Goal: Check status: Check status

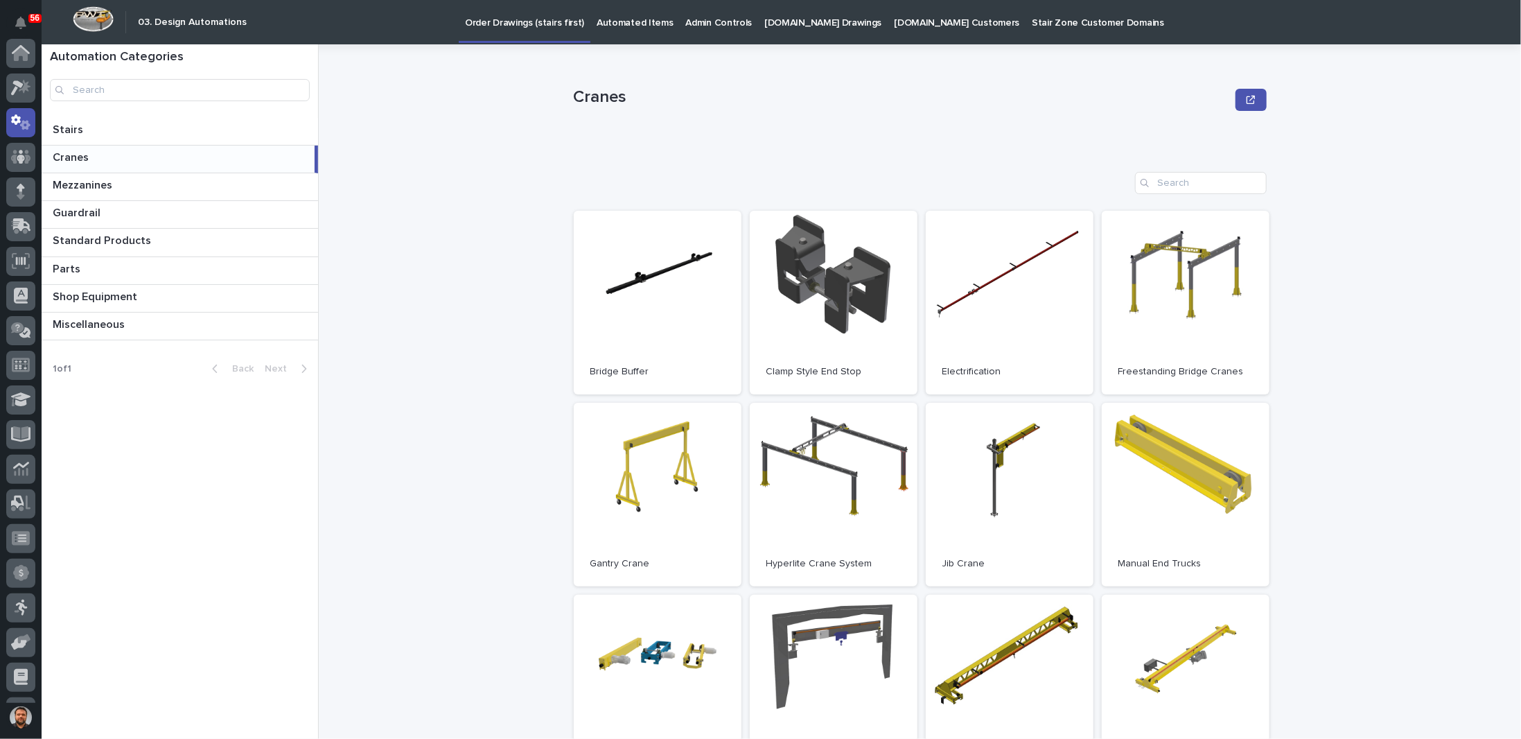
scroll to position [69, 0]
click at [669, 449] on link "Open" at bounding box center [658, 495] width 168 height 184
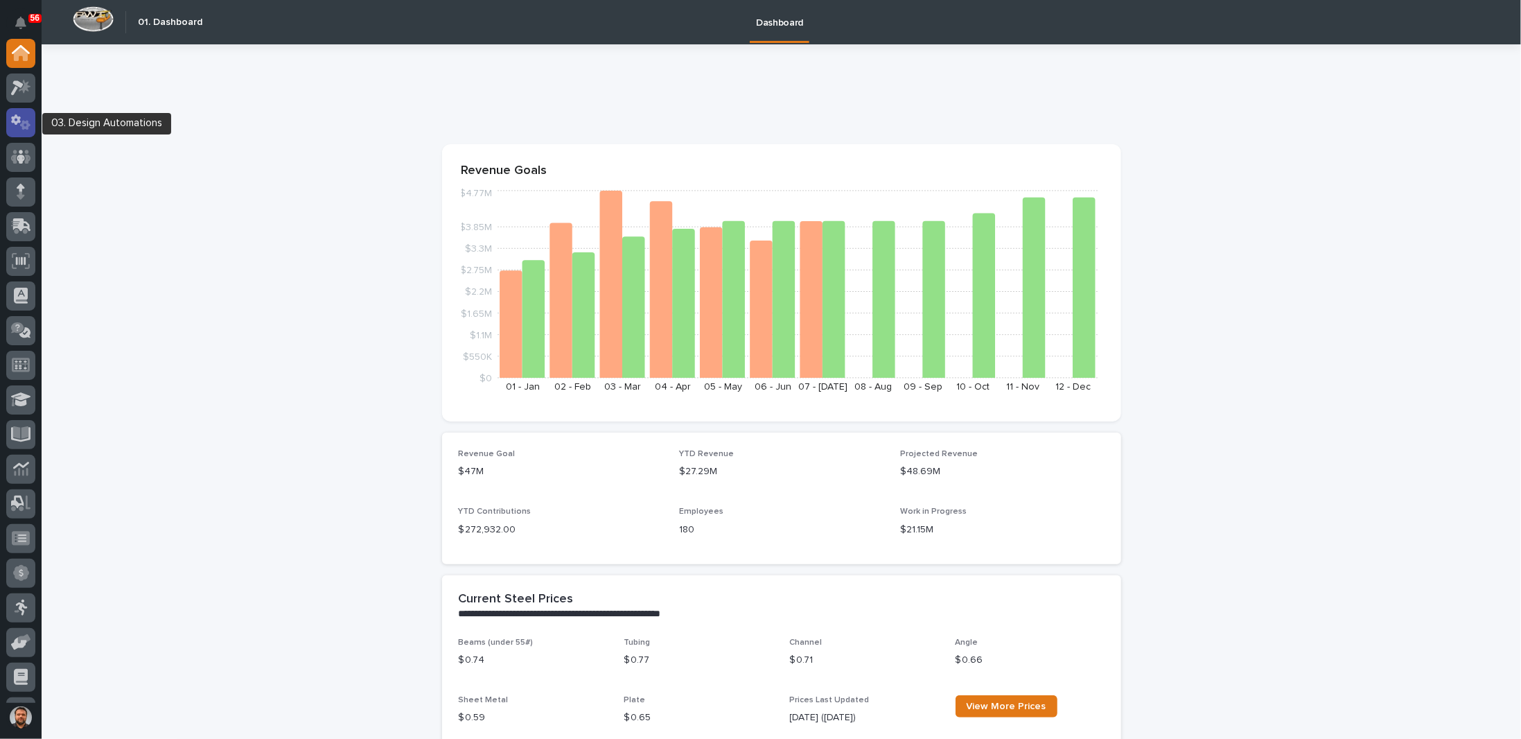
click at [30, 127] on icon at bounding box center [21, 122] width 20 height 16
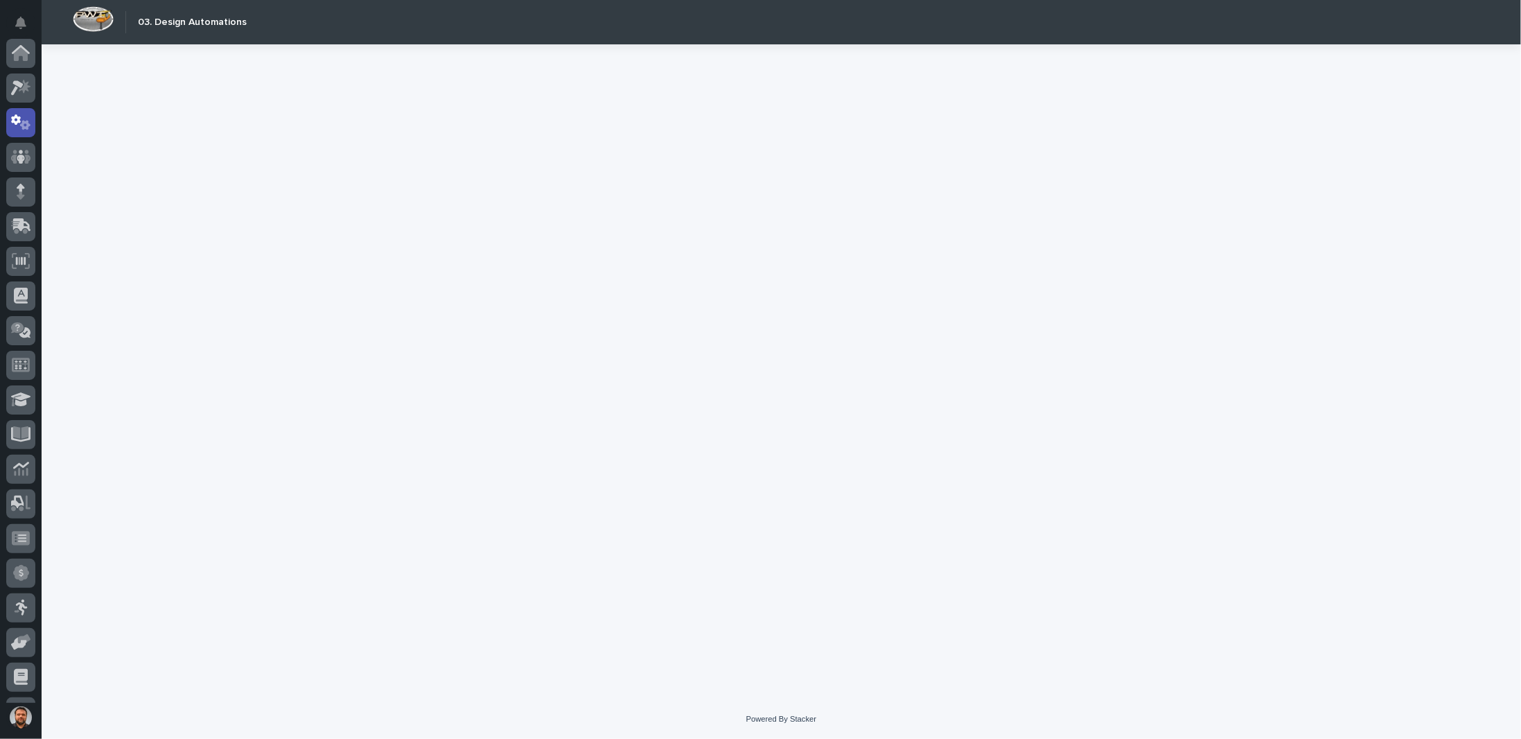
scroll to position [69, 0]
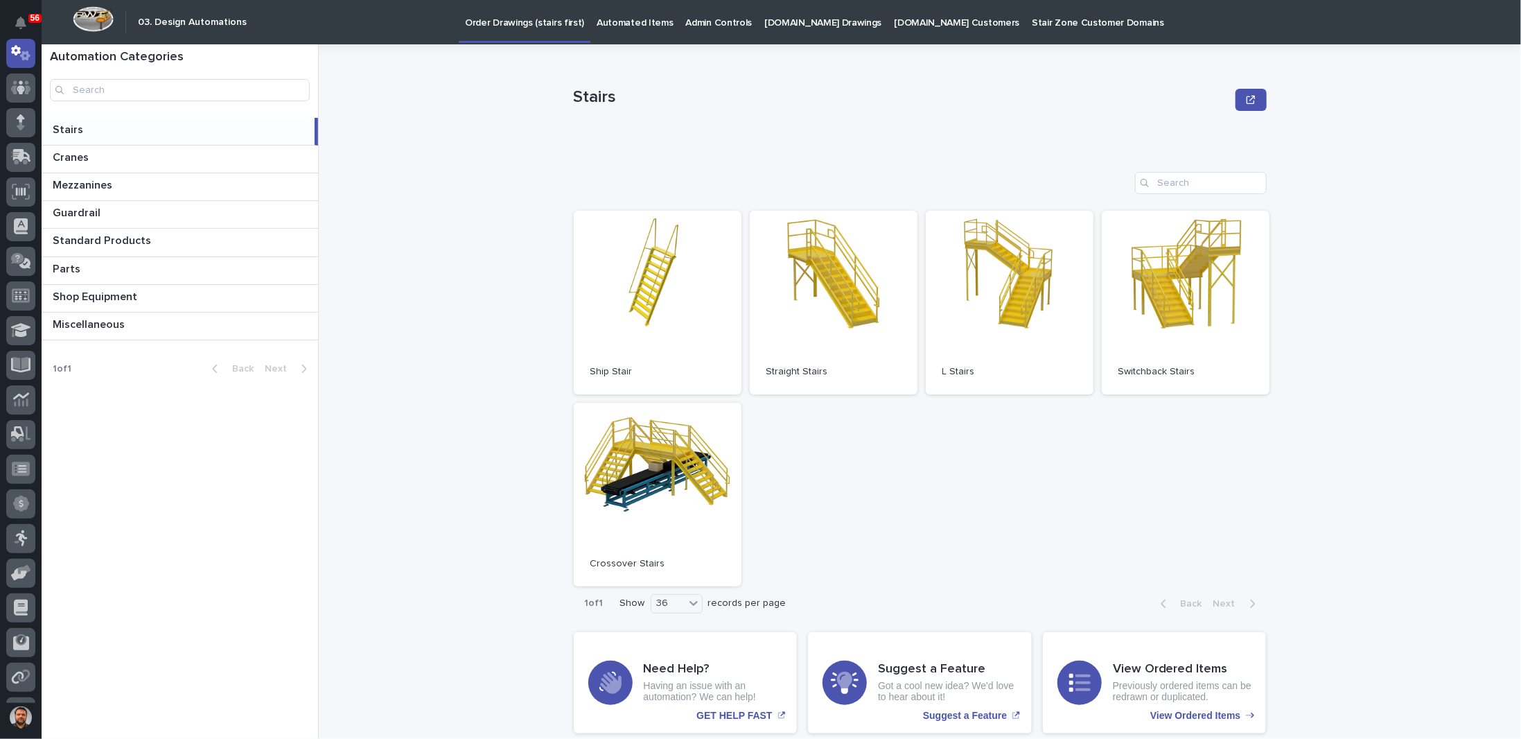
click at [809, 23] on p "[DOMAIN_NAME] Drawings" at bounding box center [822, 14] width 117 height 29
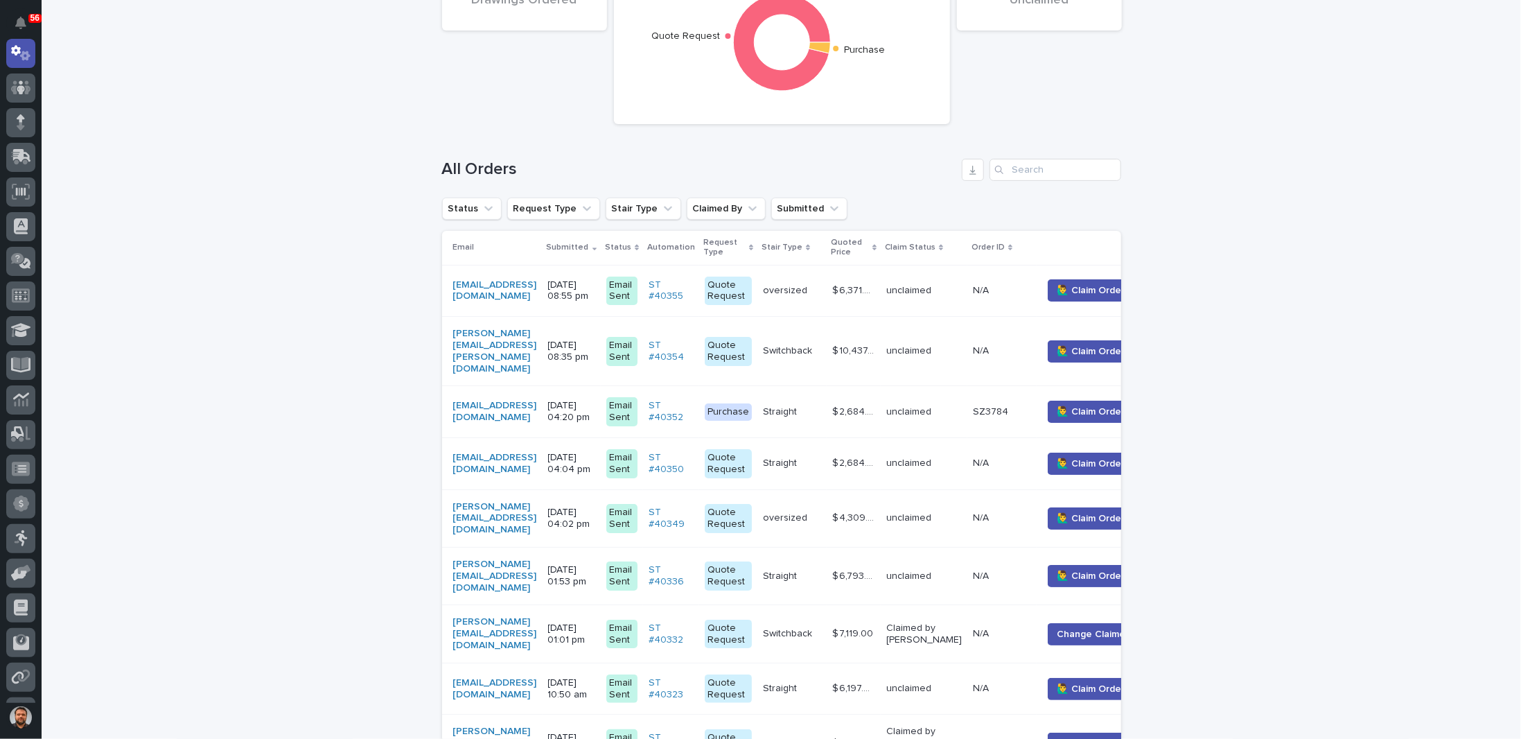
scroll to position [208, 0]
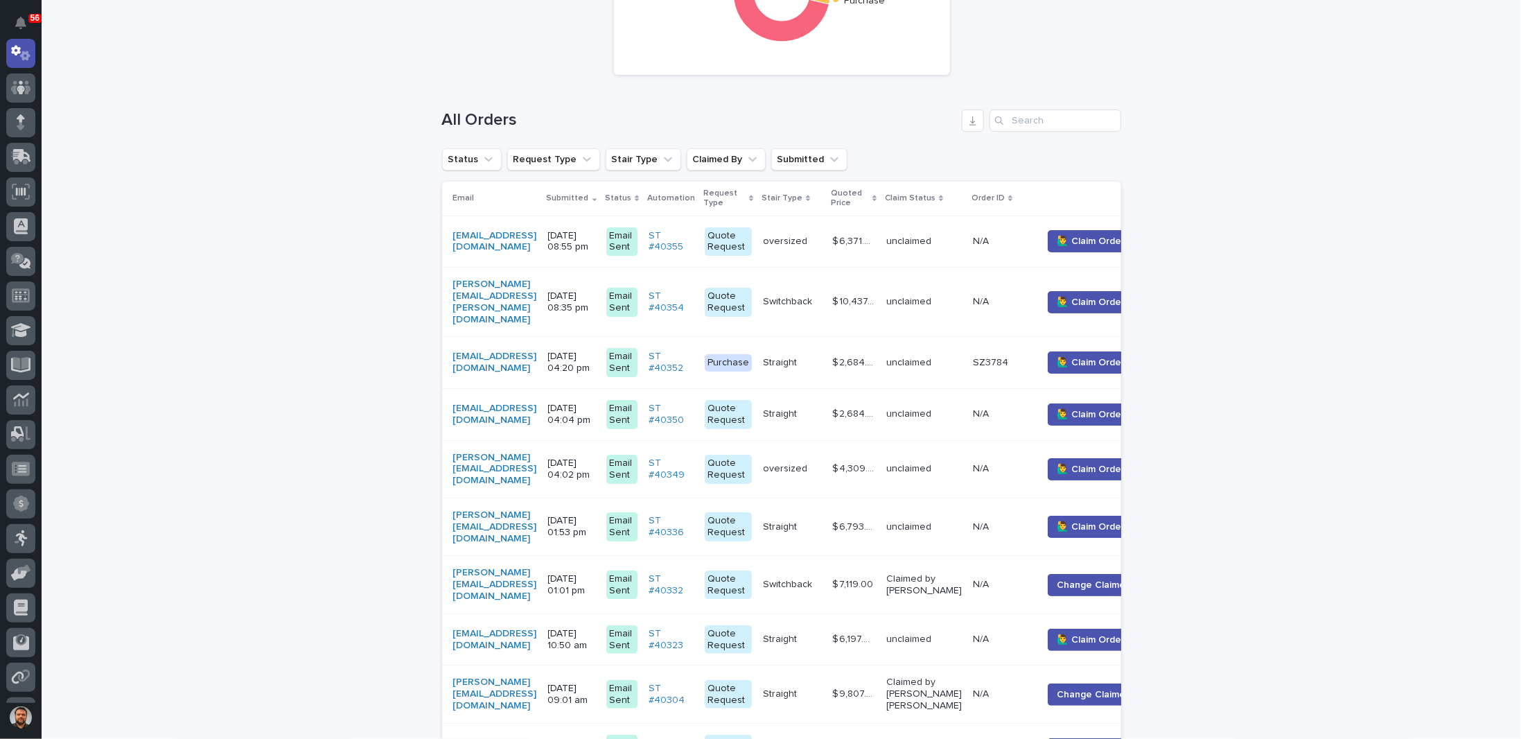
click at [595, 351] on p "08/13/2025 04:20 pm" at bounding box center [571, 363] width 47 height 24
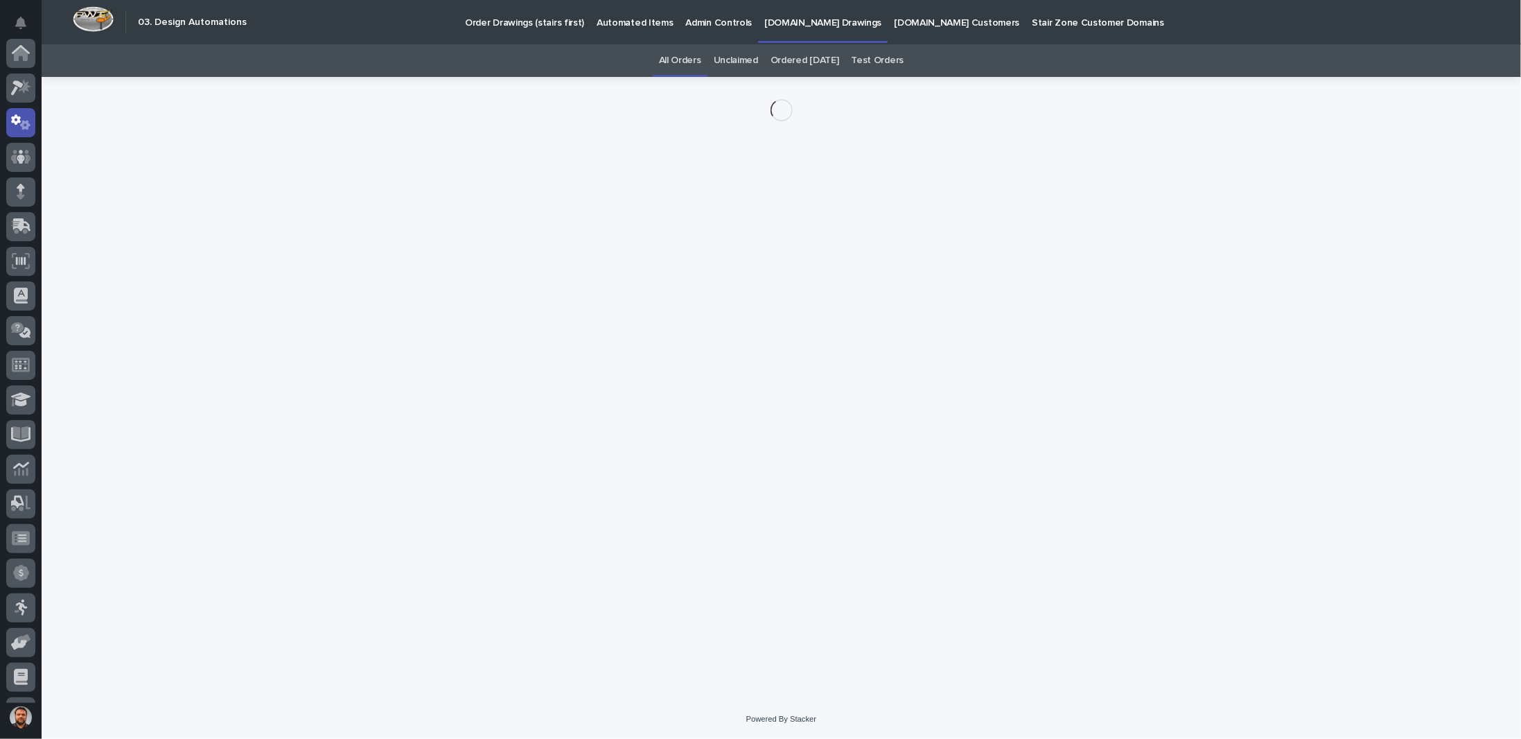
scroll to position [69, 0]
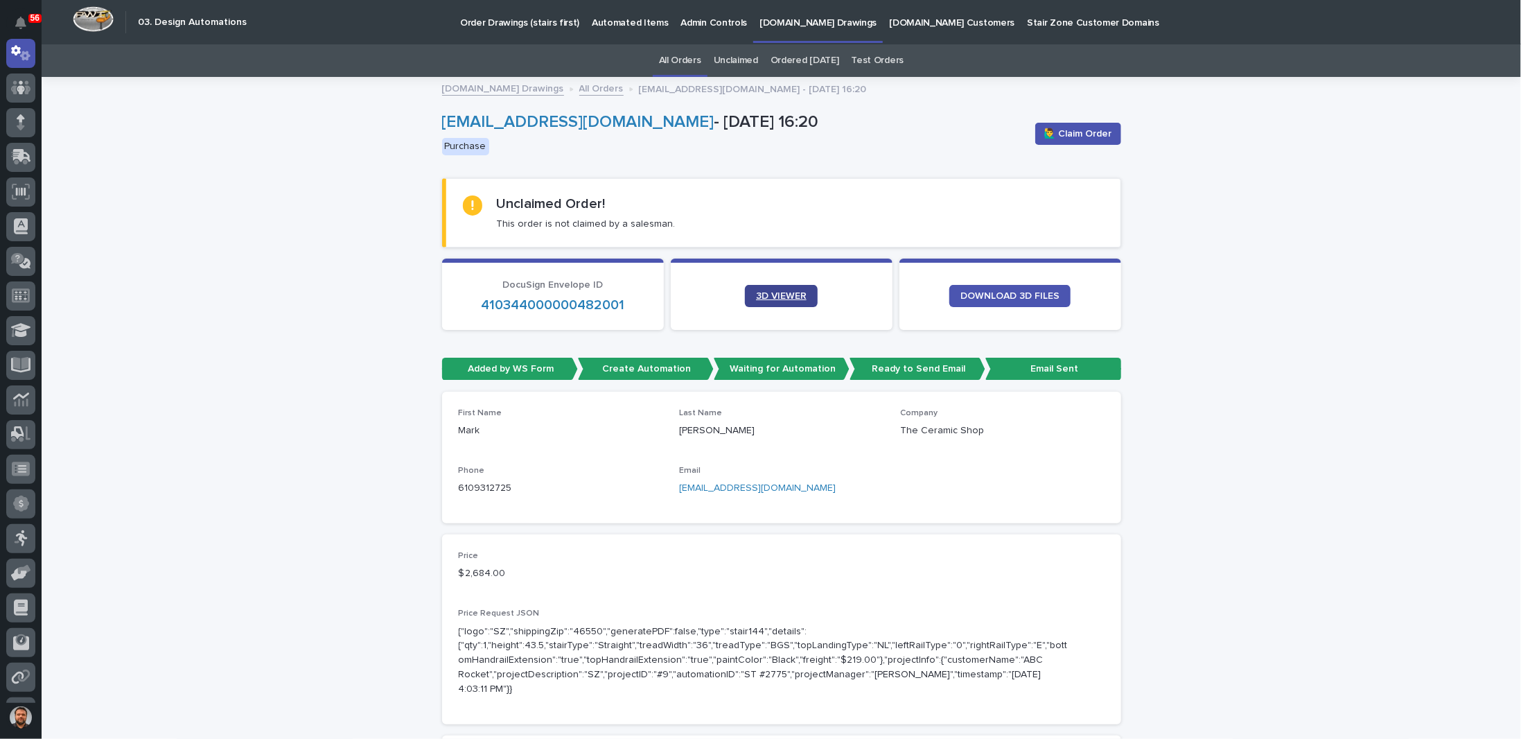
click at [776, 296] on span "3D VIEWER" at bounding box center [781, 296] width 51 height 10
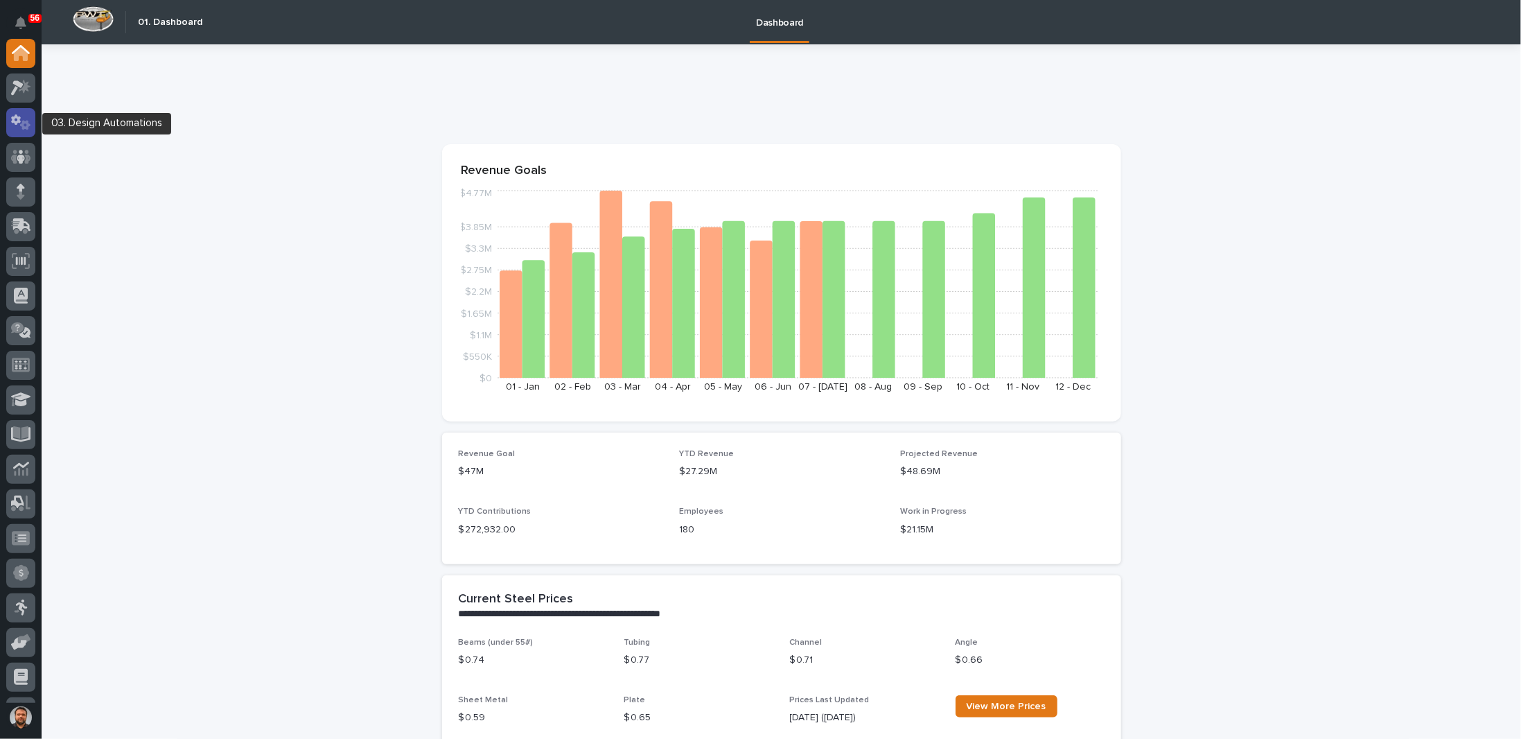
click at [30, 127] on div at bounding box center [20, 122] width 29 height 29
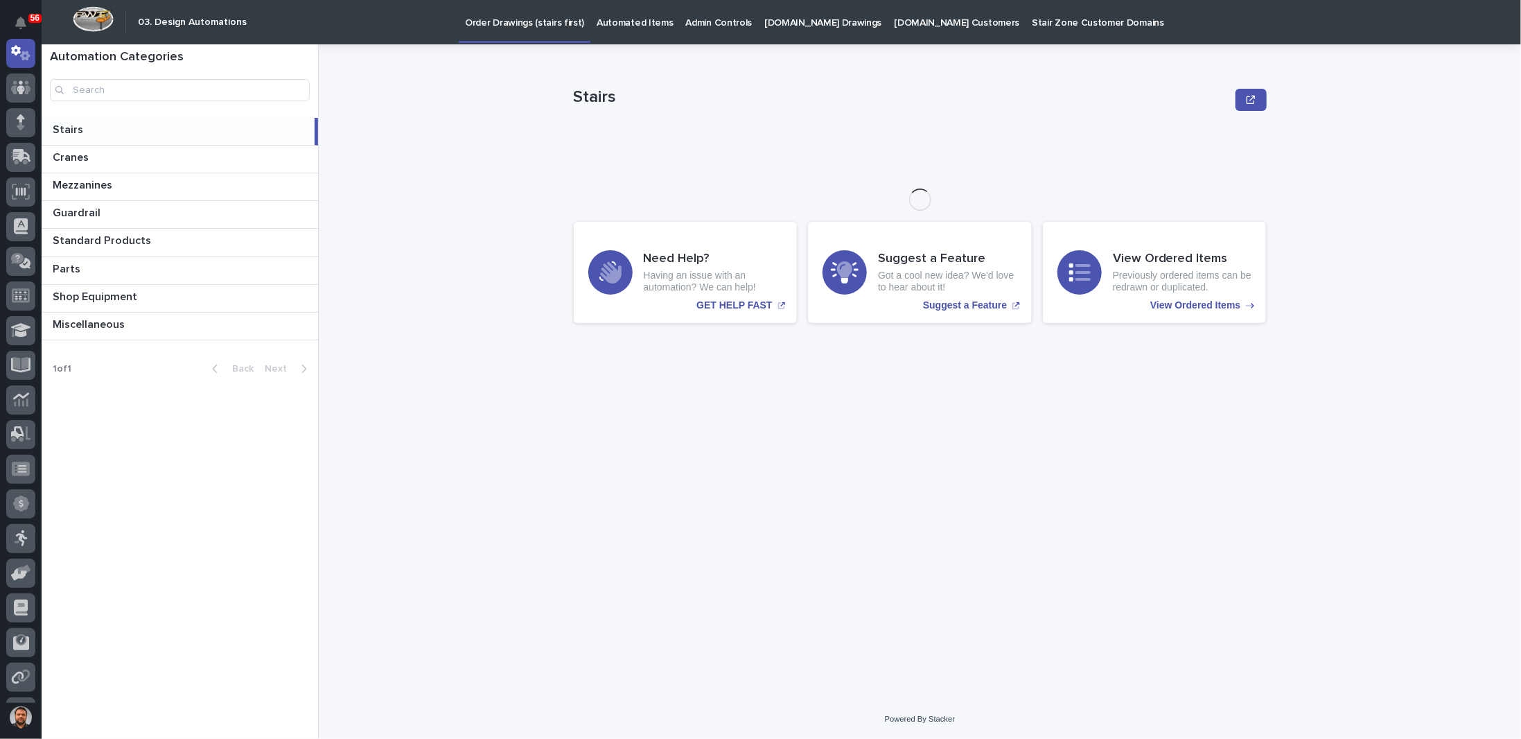
click at [787, 23] on p "[DOMAIN_NAME] Drawings" at bounding box center [822, 14] width 117 height 29
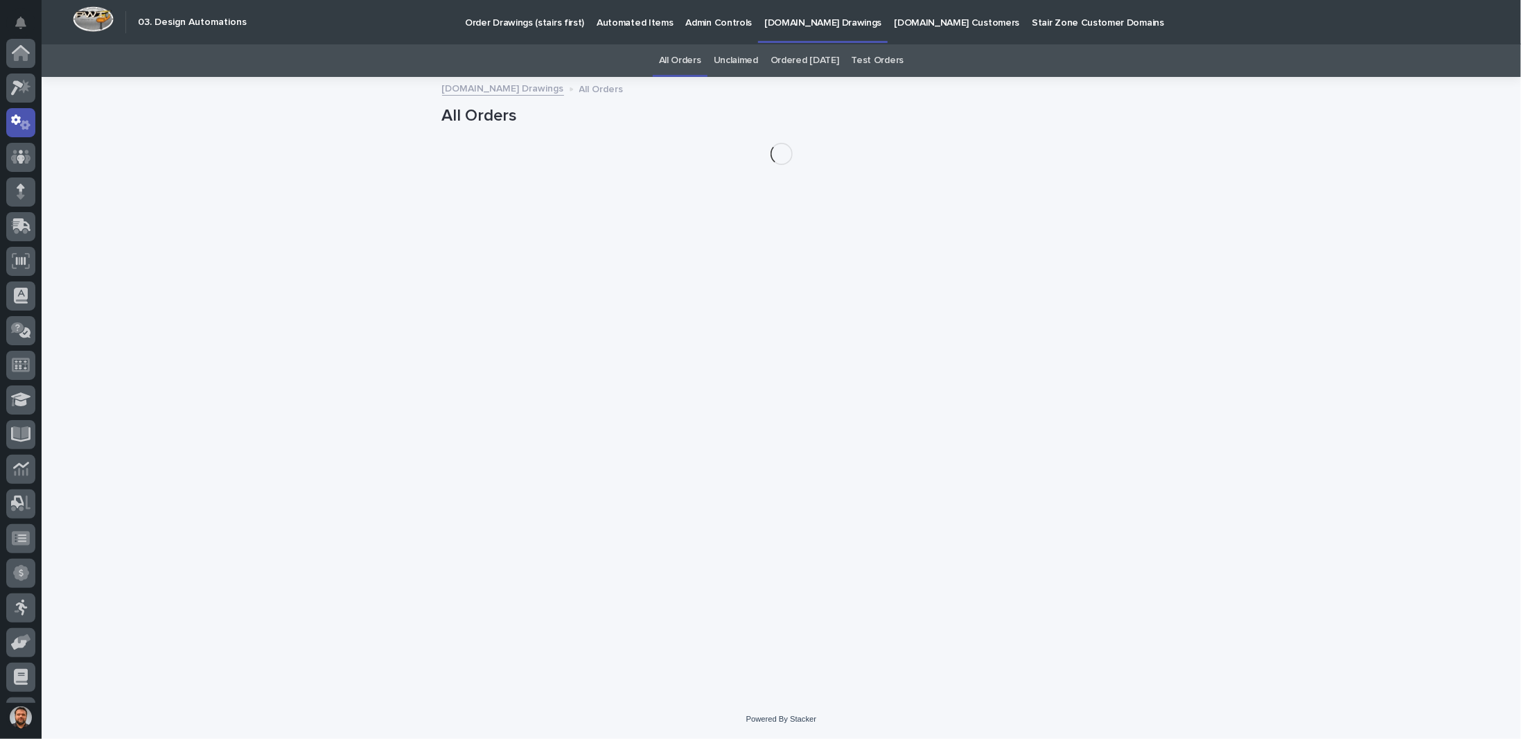
scroll to position [69, 0]
